Goal: Task Accomplishment & Management: Manage account settings

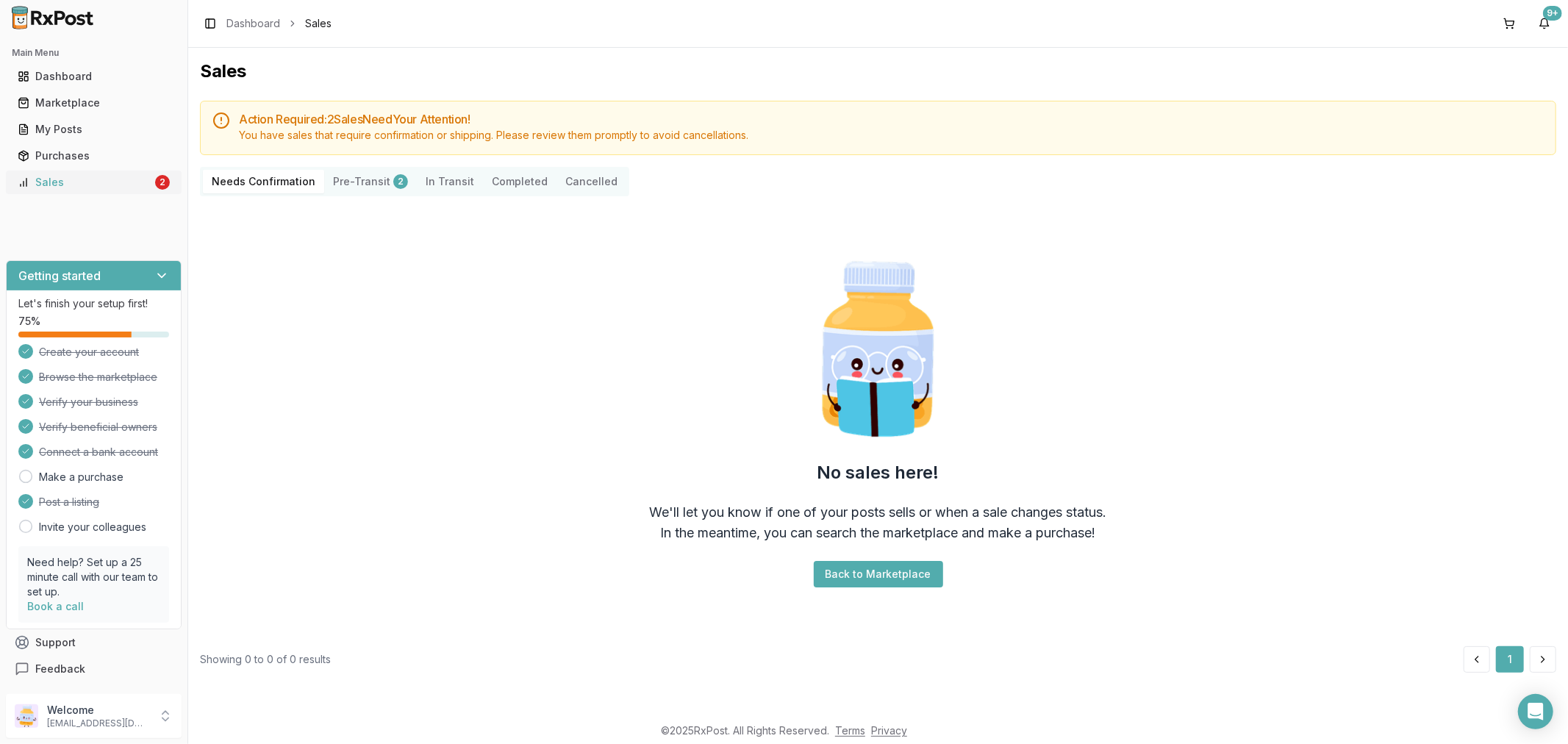
click at [72, 181] on div "Sales" at bounding box center [85, 182] width 134 height 15
click at [55, 174] on link "Sales 2" at bounding box center [93, 182] width 164 height 26
click at [64, 100] on div "Marketplace" at bounding box center [93, 103] width 152 height 15
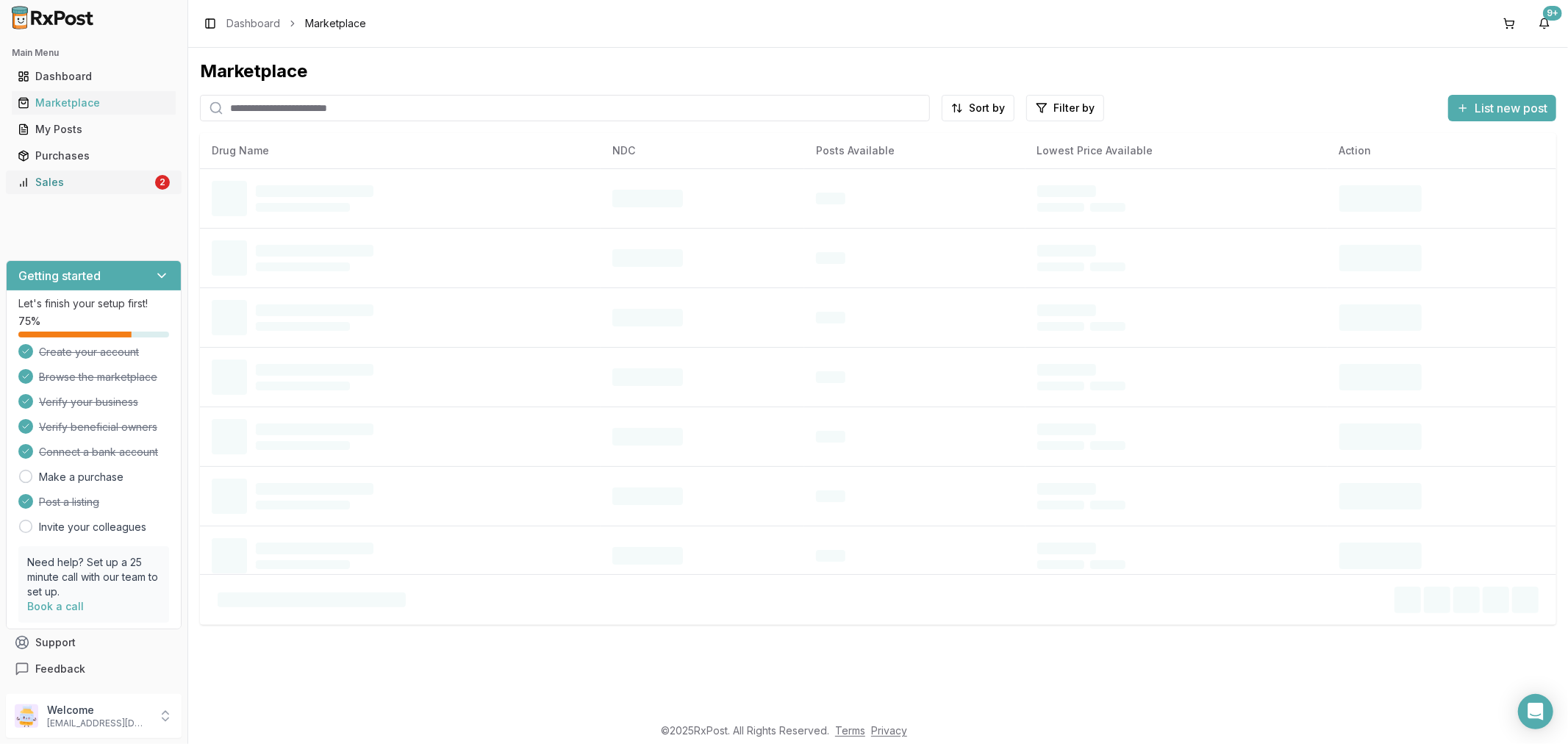
click at [67, 185] on div "Sales" at bounding box center [85, 182] width 134 height 15
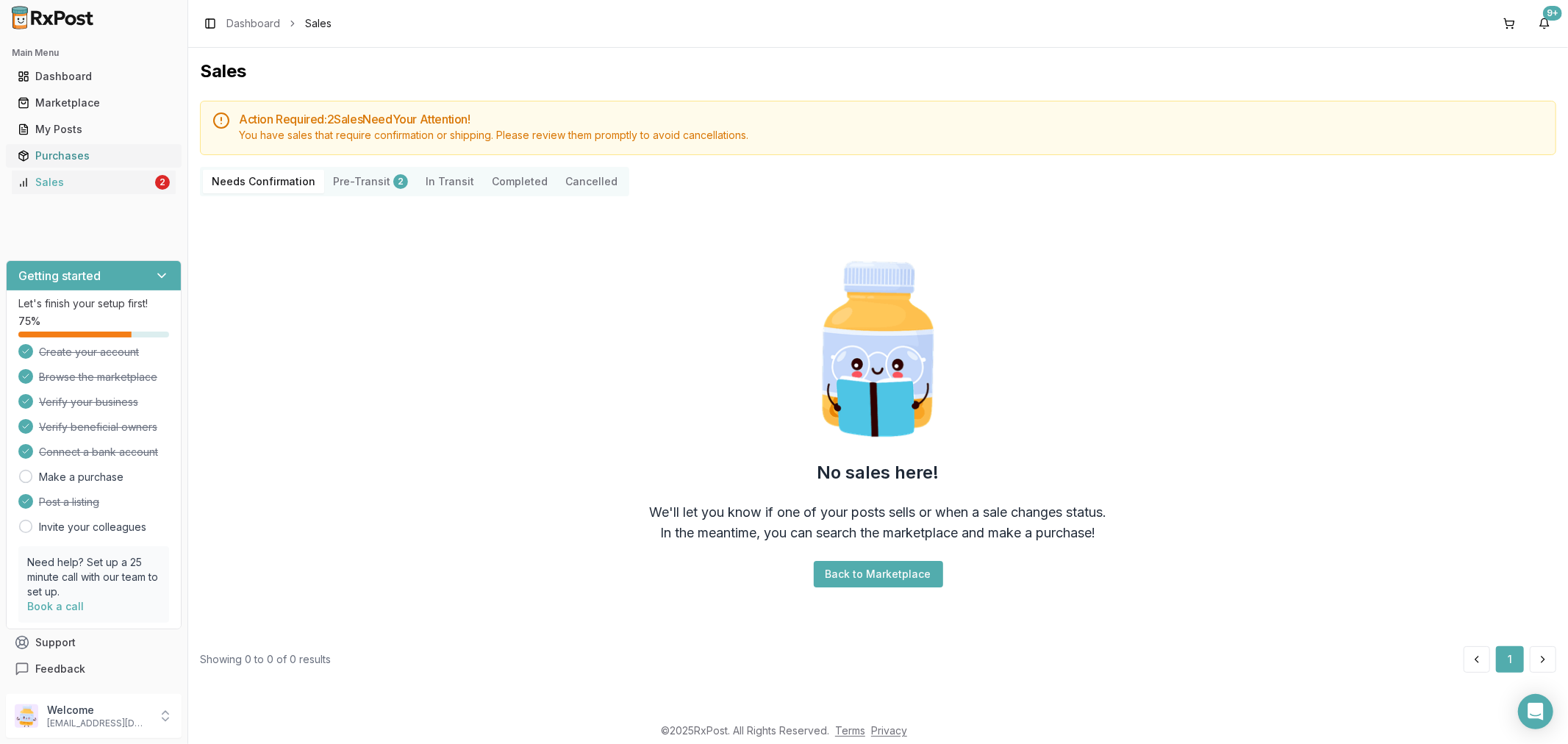
drag, startPoint x: 110, startPoint y: 181, endPoint x: 90, endPoint y: 149, distance: 37.7
click at [110, 181] on div "Sales" at bounding box center [85, 182] width 134 height 15
click at [69, 126] on div "My Posts" at bounding box center [93, 129] width 152 height 15
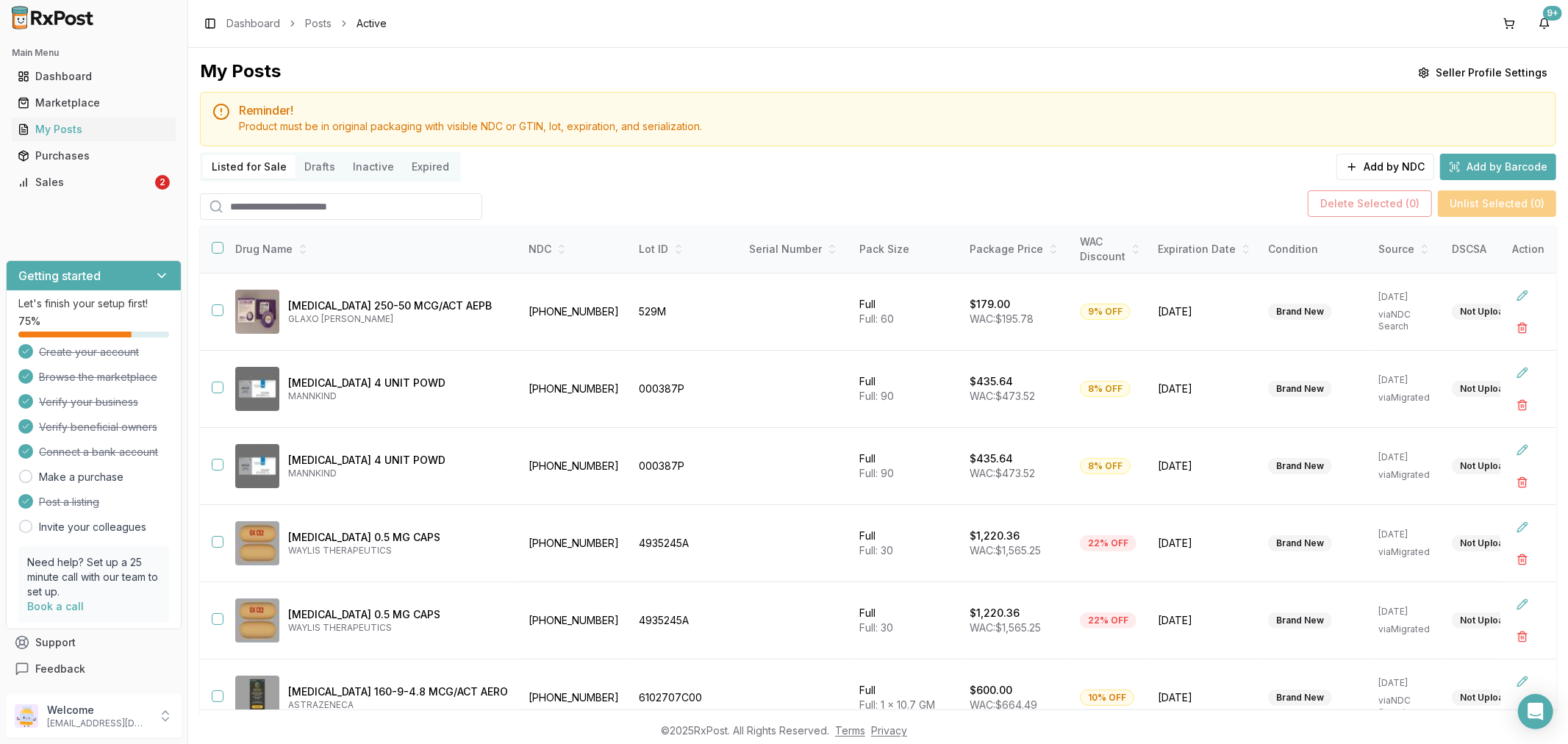
click at [382, 202] on input "search" at bounding box center [341, 207] width 283 height 26
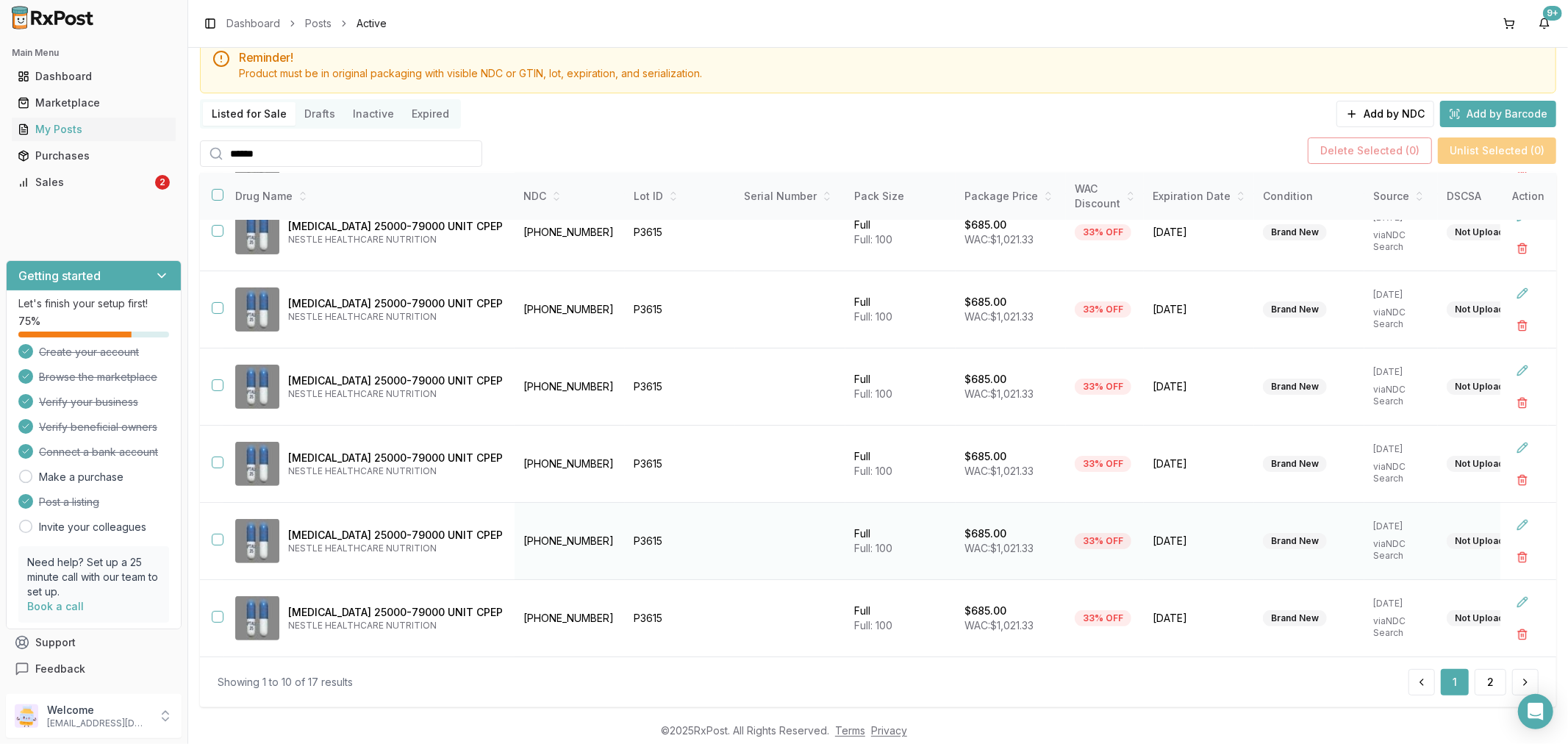
scroll to position [81, 0]
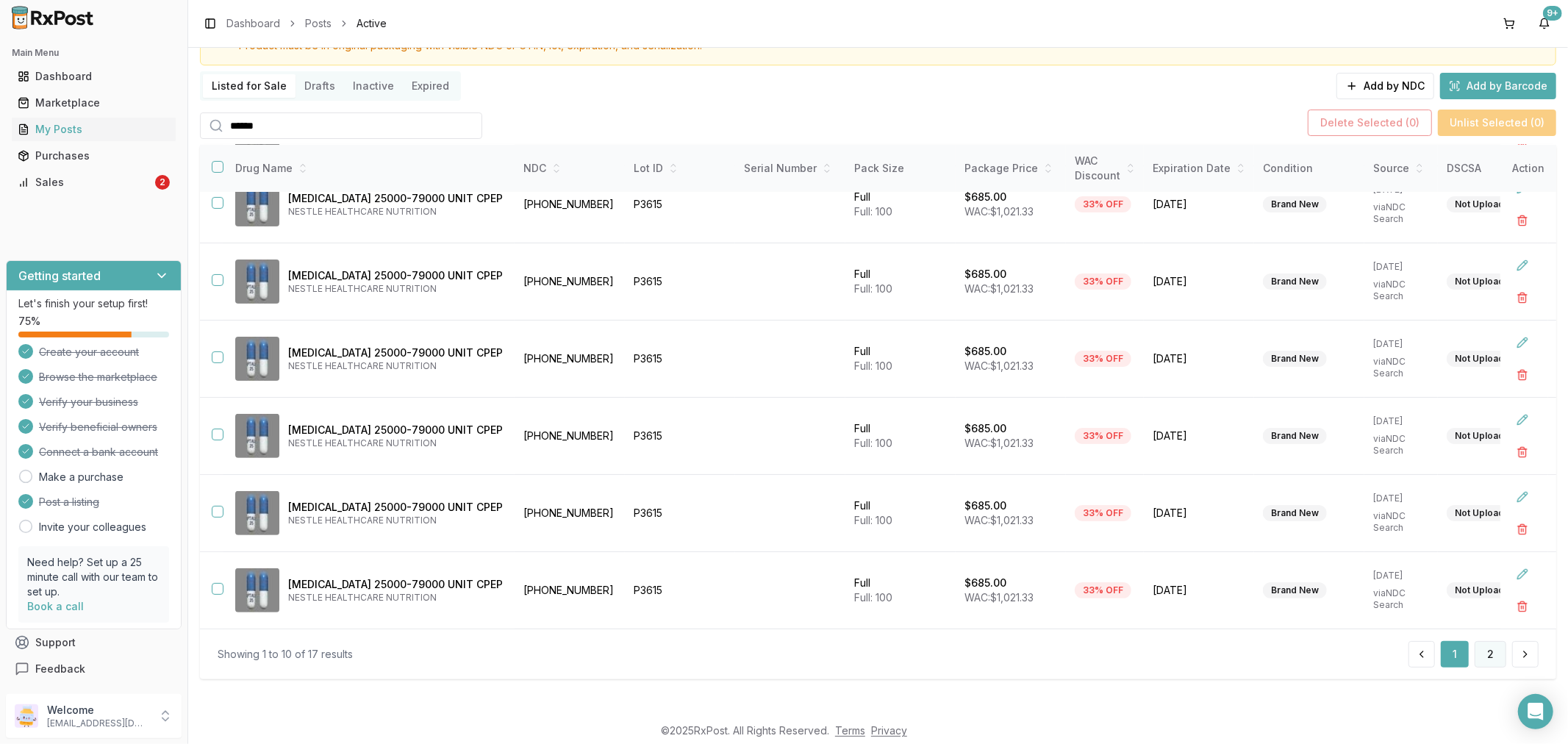
type input "******"
click at [1482, 651] on button "2" at bounding box center [1490, 654] width 31 height 26
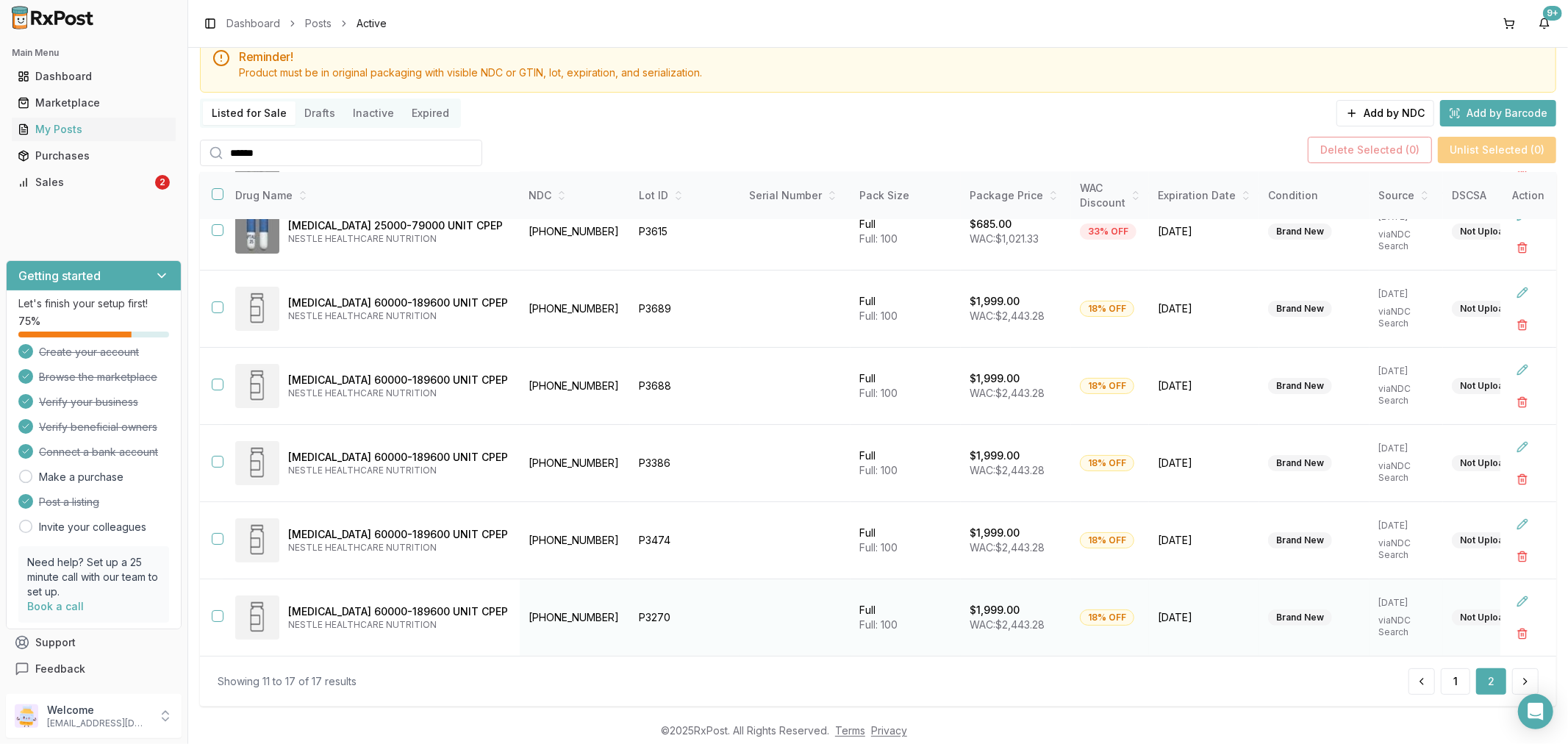
scroll to position [81, 0]
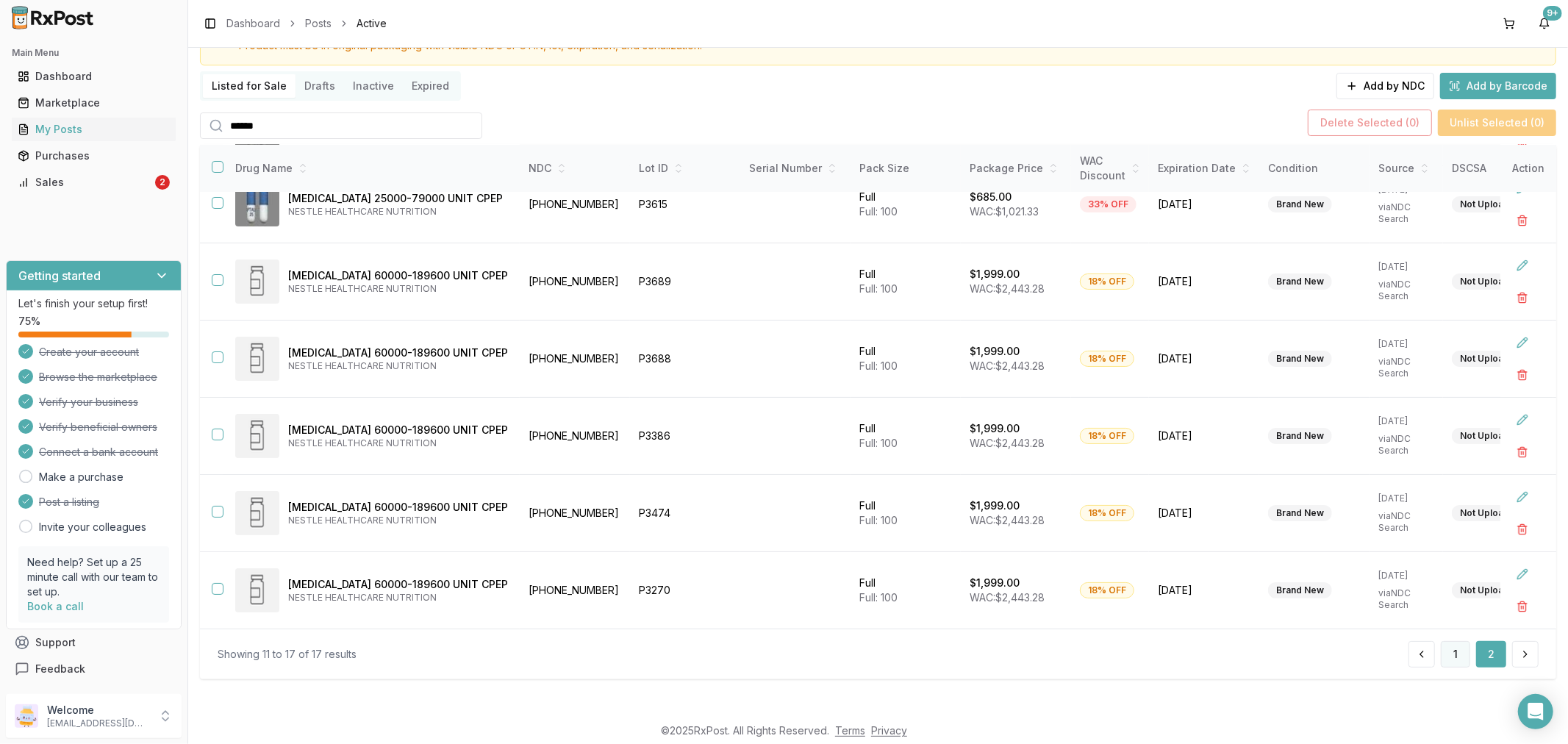
click at [1441, 654] on button "1" at bounding box center [1455, 654] width 30 height 26
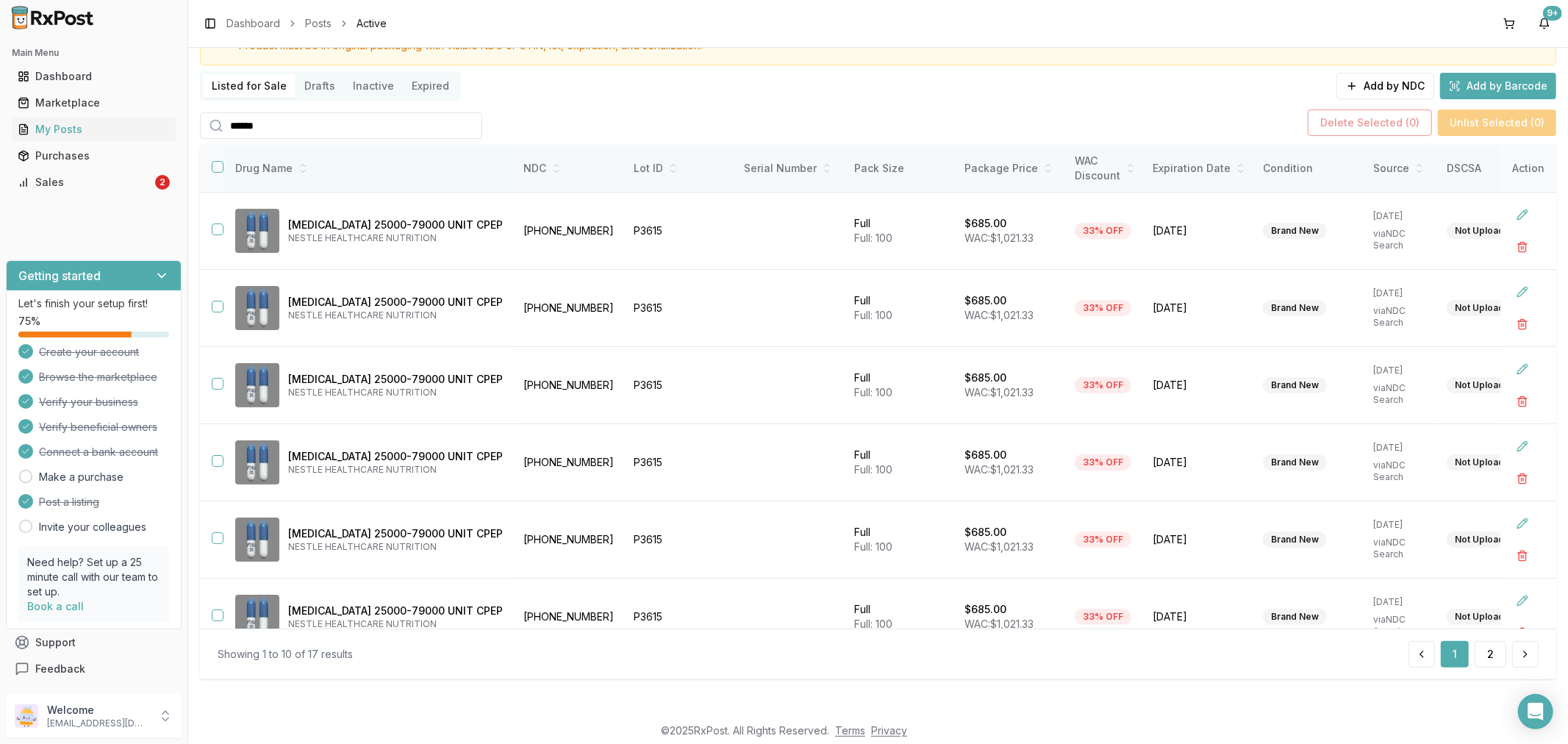
drag, startPoint x: 217, startPoint y: 165, endPoint x: 269, endPoint y: 174, distance: 52.8
click at [217, 165] on button "button" at bounding box center [217, 167] width 11 height 11
drag, startPoint x: 343, startPoint y: 222, endPoint x: 322, endPoint y: 231, distance: 22.8
click at [322, 231] on p "Zenpep 25000-79000 UNIT CPEP" at bounding box center [395, 224] width 215 height 15
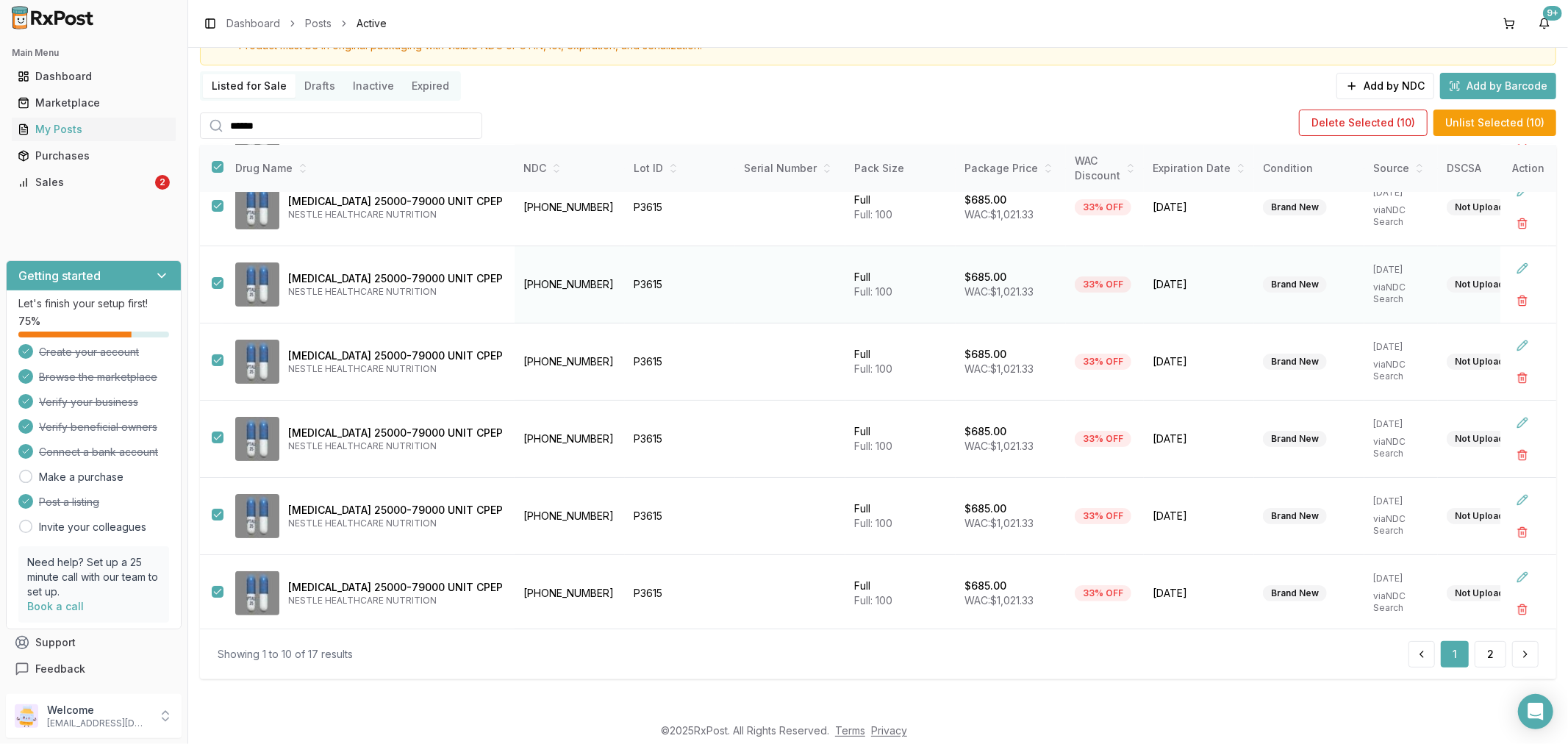
scroll to position [341, 0]
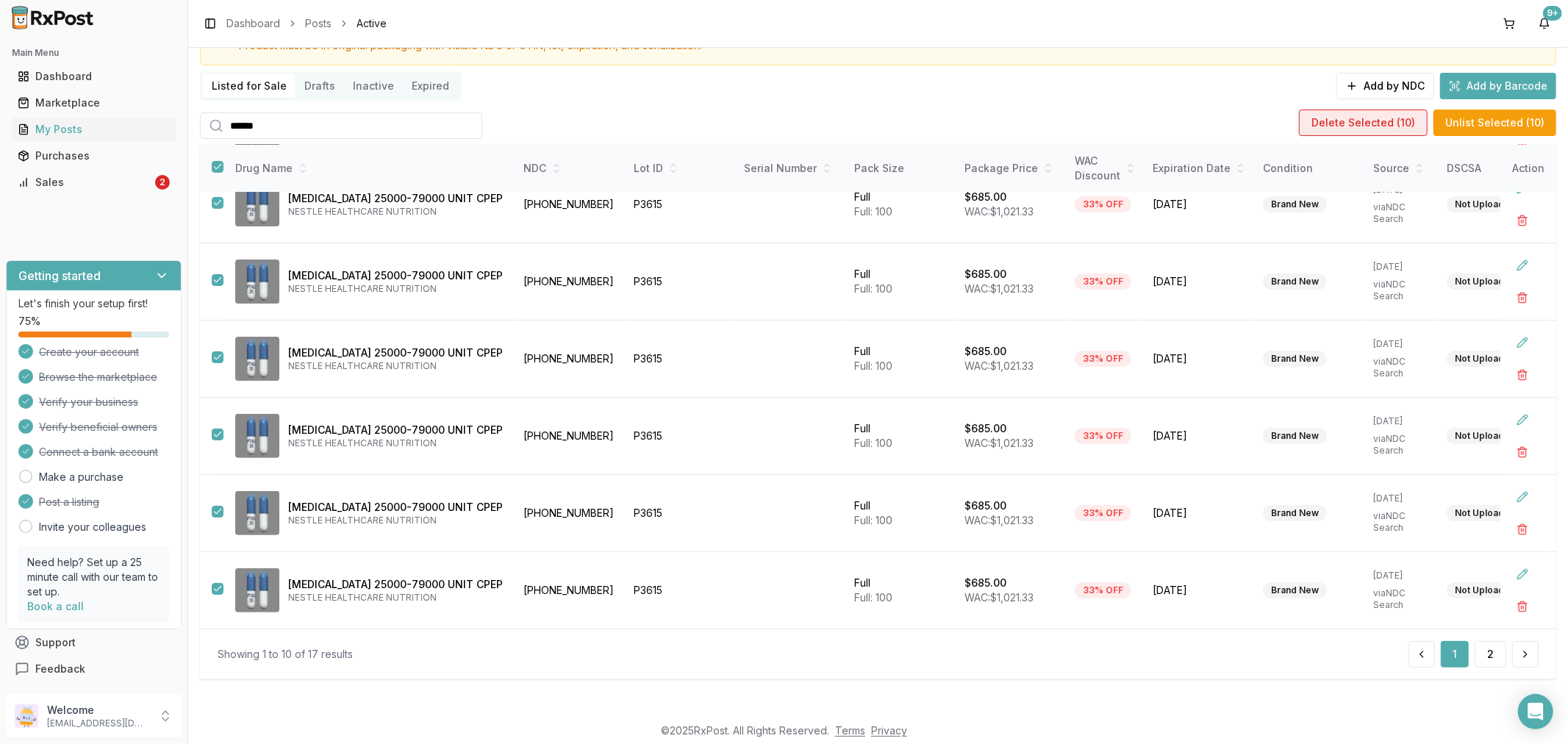
click at [1403, 127] on button "Delete Selected ( 10 )" at bounding box center [1363, 123] width 128 height 26
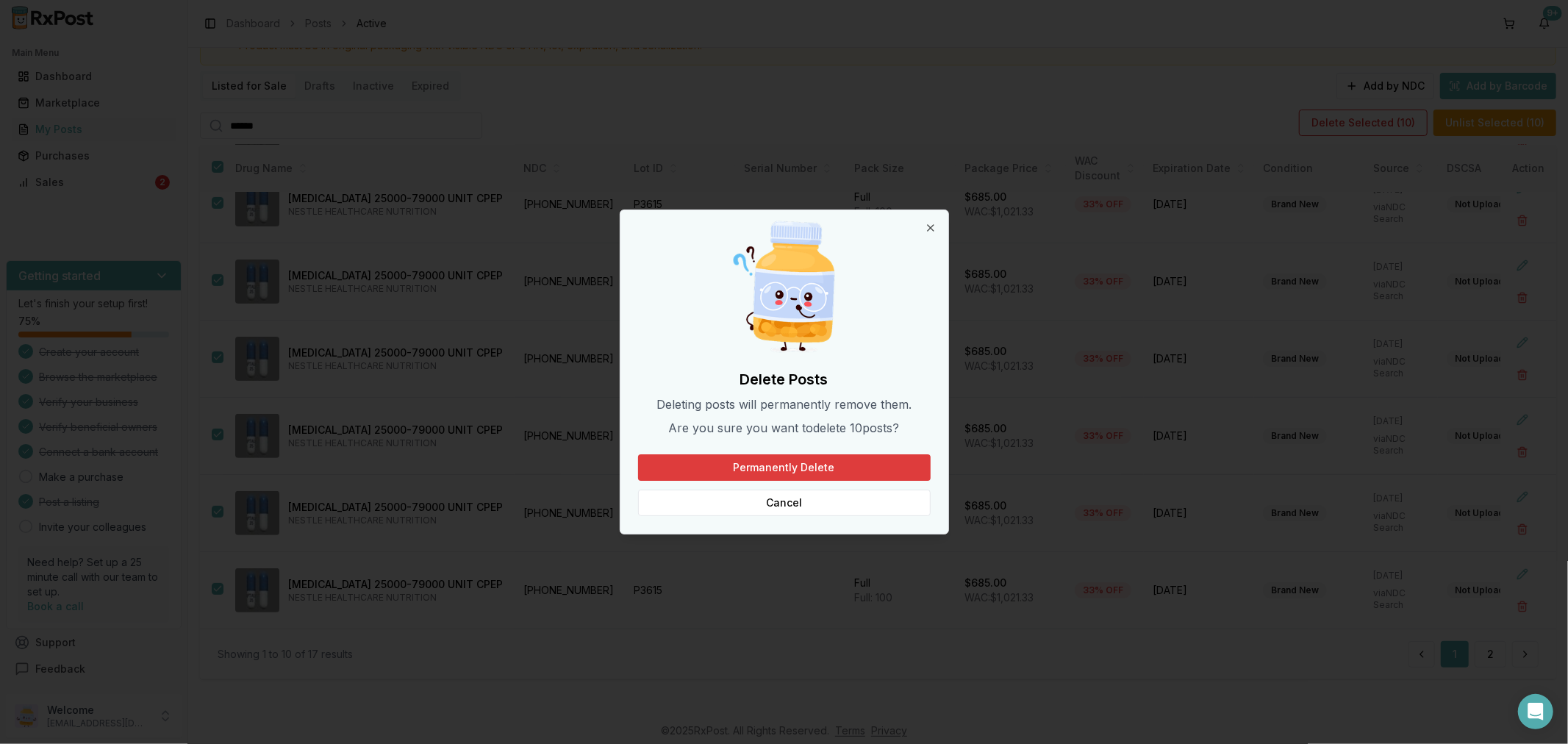
click at [883, 463] on button "Permanently Delete" at bounding box center [784, 468] width 292 height 26
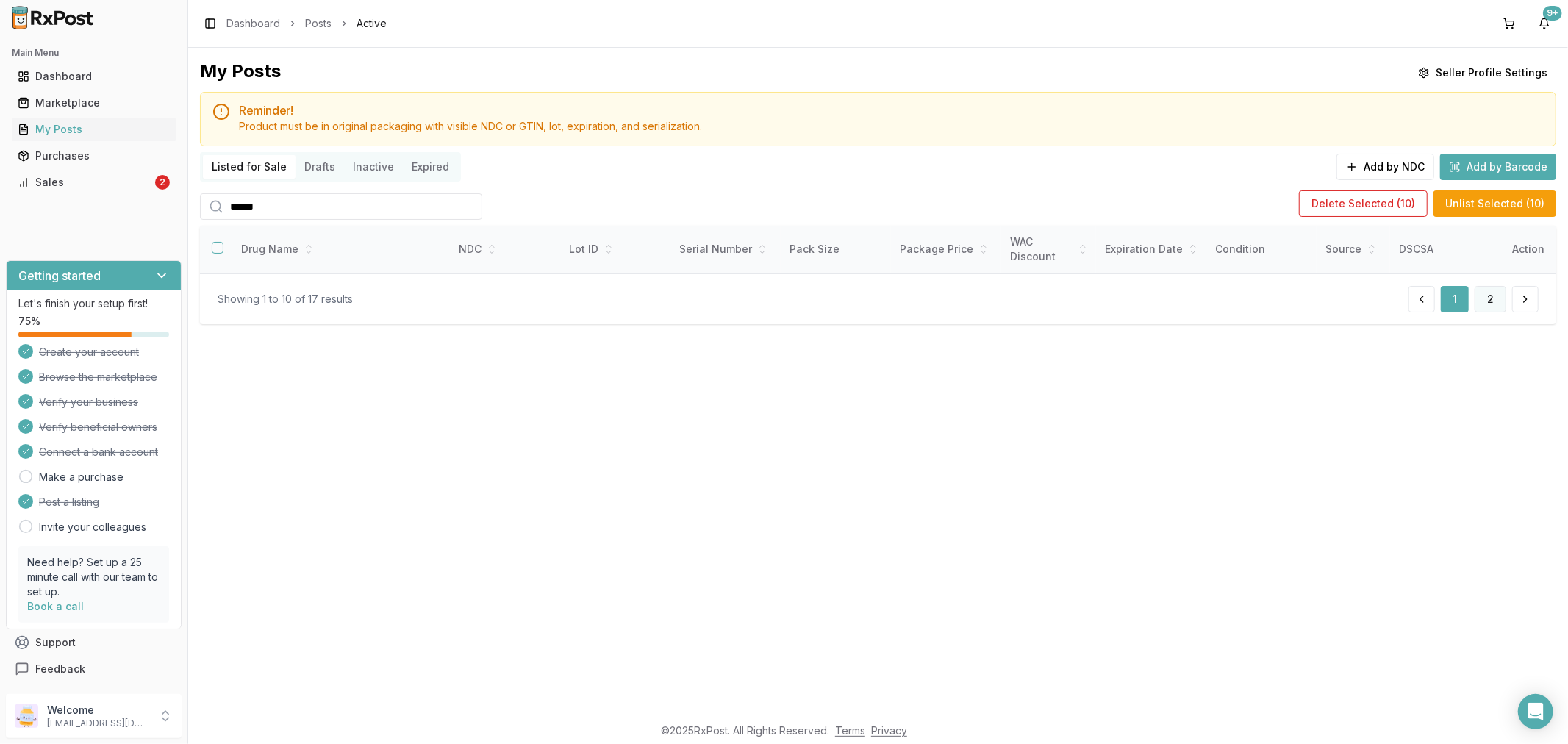
click at [1489, 304] on button "2" at bounding box center [1490, 299] width 31 height 26
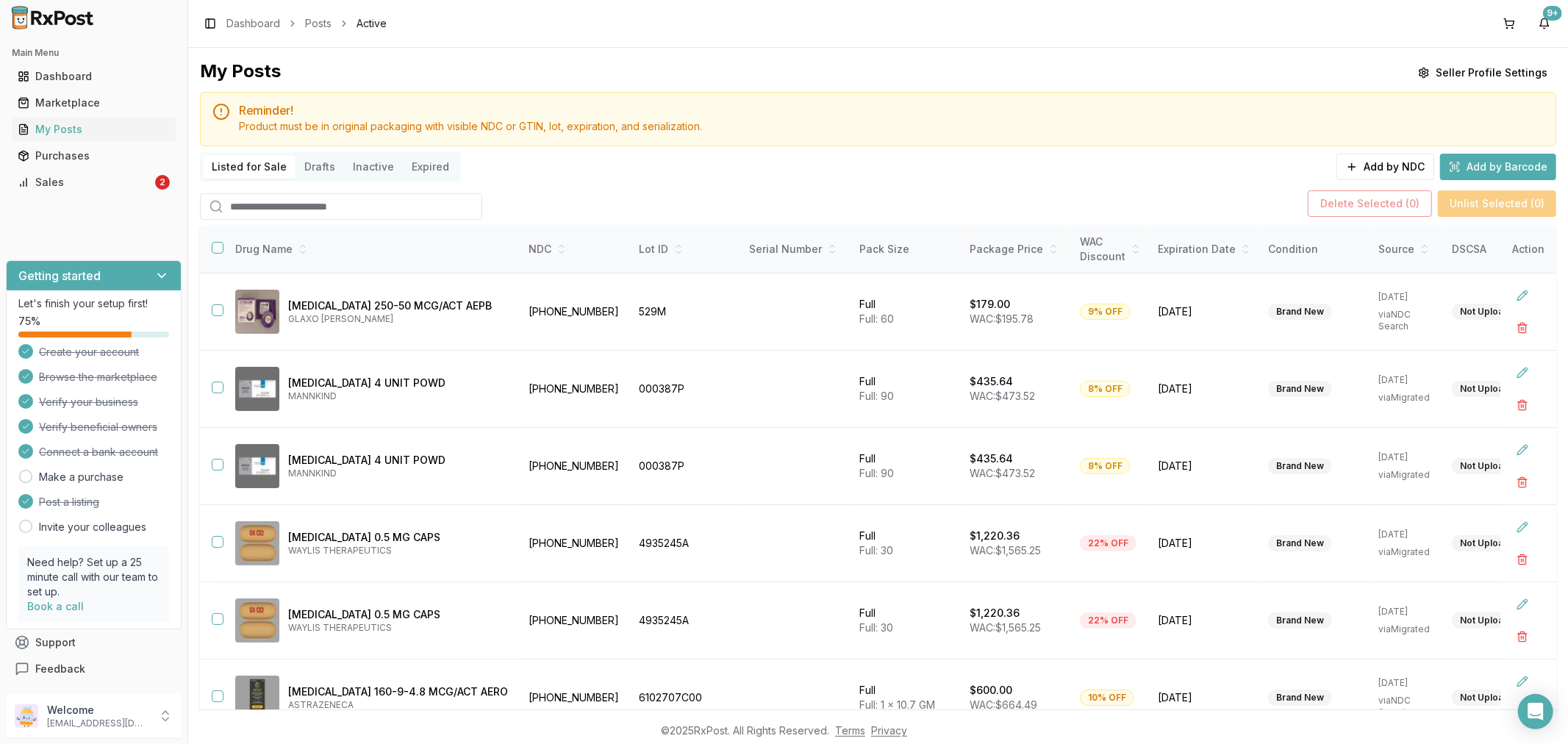
click at [297, 203] on input "search" at bounding box center [341, 207] width 283 height 26
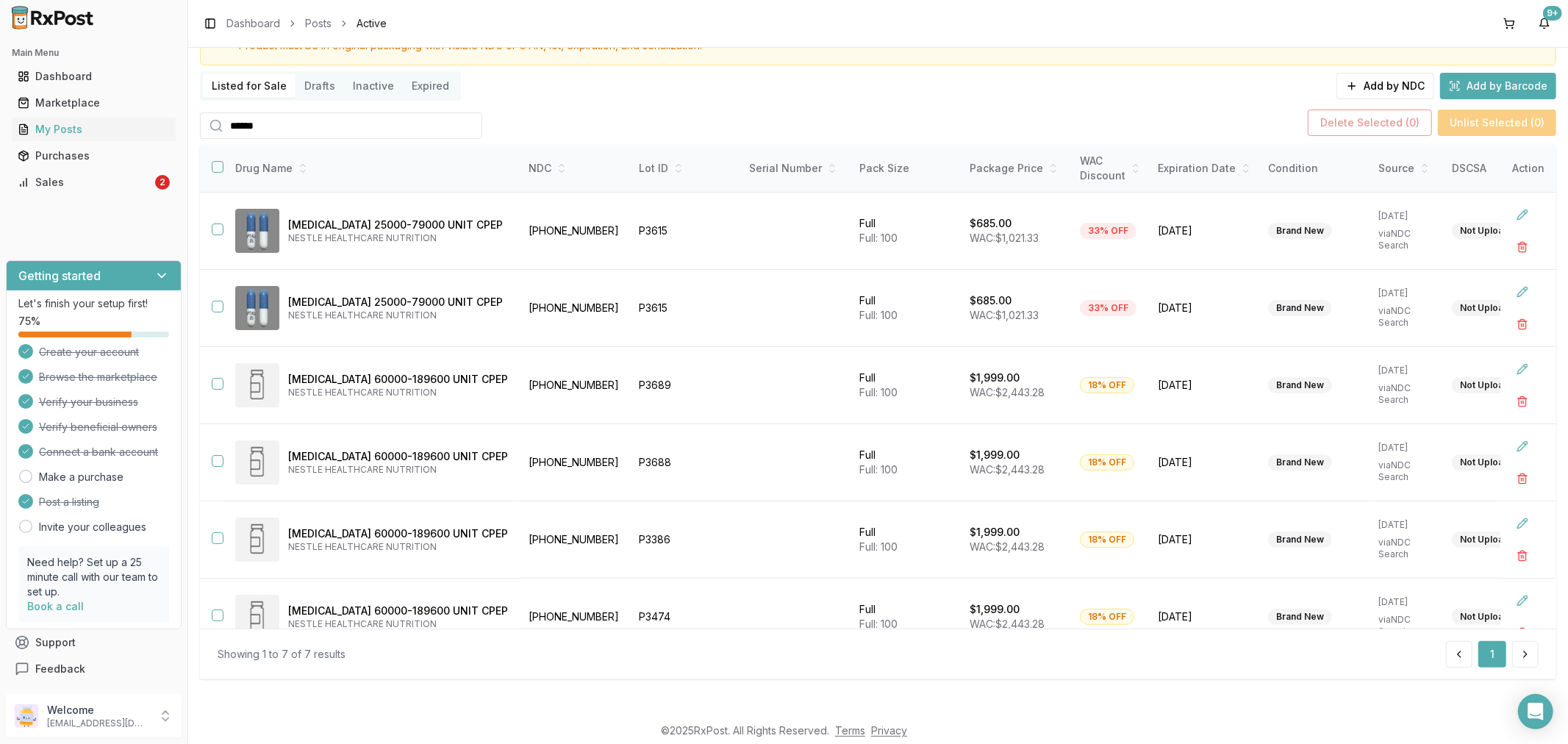
type input "******"
click at [86, 181] on div "Sales" at bounding box center [85, 182] width 134 height 15
